Goal: Find specific page/section: Find specific page/section

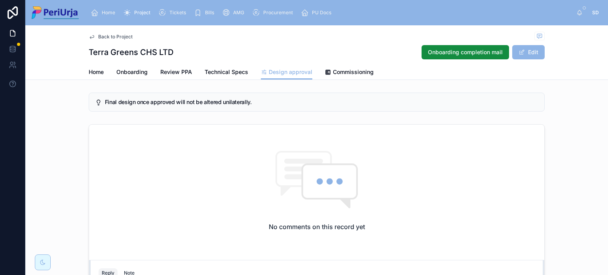
click at [134, 10] on span "Project" at bounding box center [142, 13] width 16 height 6
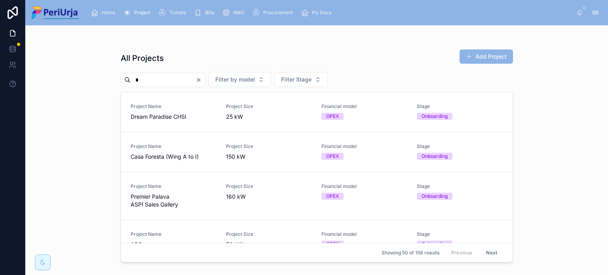
click at [179, 80] on input "*" at bounding box center [163, 79] width 65 height 11
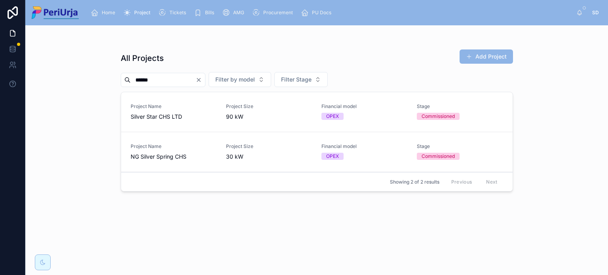
type input "******"
click at [160, 114] on span "Silver Star CHS LTD" at bounding box center [174, 117] width 86 height 8
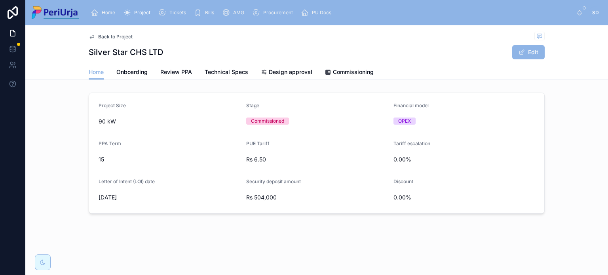
click at [130, 75] on span "Onboarding" at bounding box center [131, 72] width 31 height 8
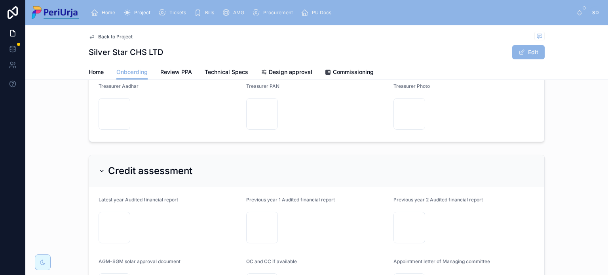
scroll to position [688, 0]
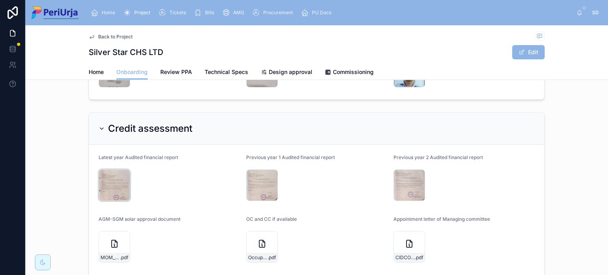
click at [0, 0] on icon at bounding box center [0, 0] width 0 height 0
